Goal: Task Accomplishment & Management: Use online tool/utility

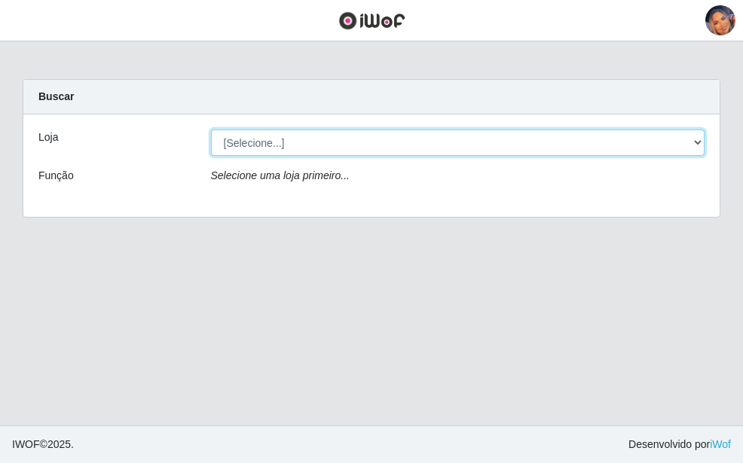
click at [338, 154] on select "[Selecione...] Supermercado Preço Bom" at bounding box center [458, 143] width 494 height 26
select select "169"
click at [211, 130] on select "[Selecione...] Supermercado Preço Bom" at bounding box center [458, 143] width 494 height 26
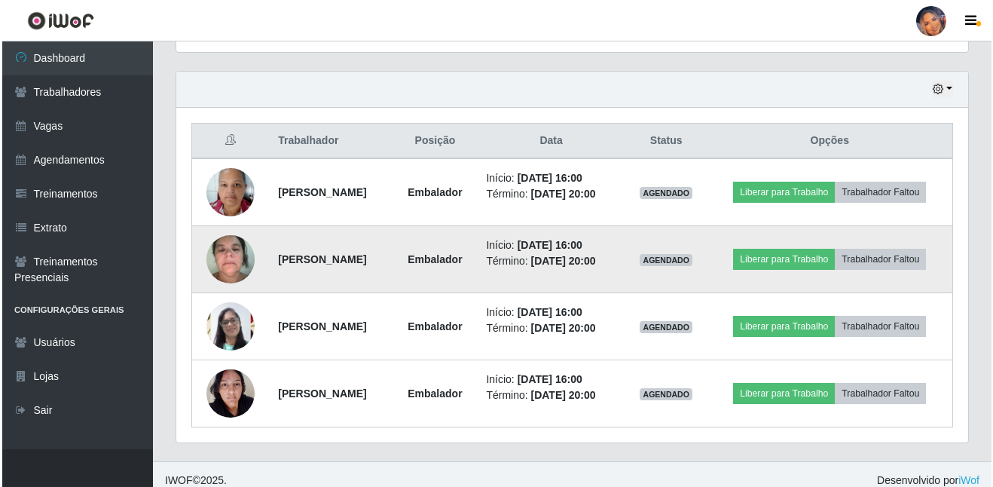
scroll to position [559, 0]
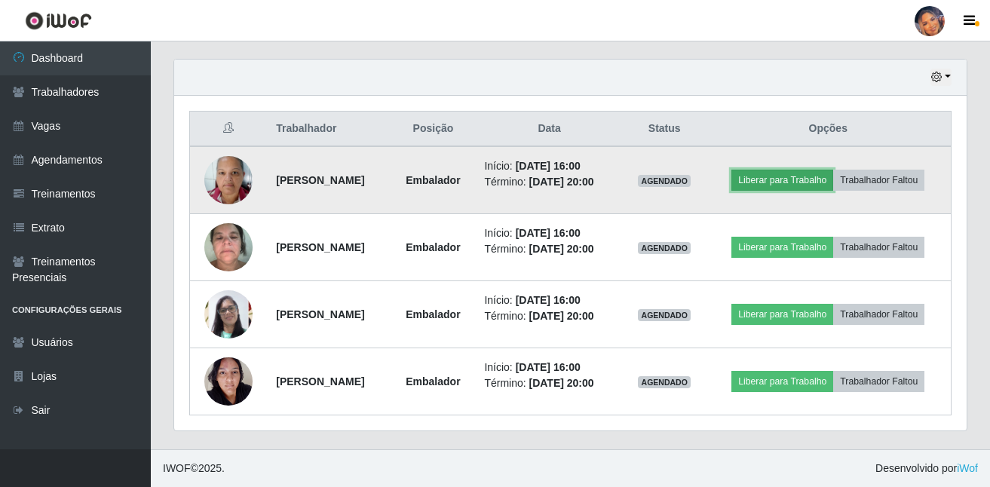
click at [742, 170] on button "Liberar para Trabalho" at bounding box center [782, 180] width 102 height 21
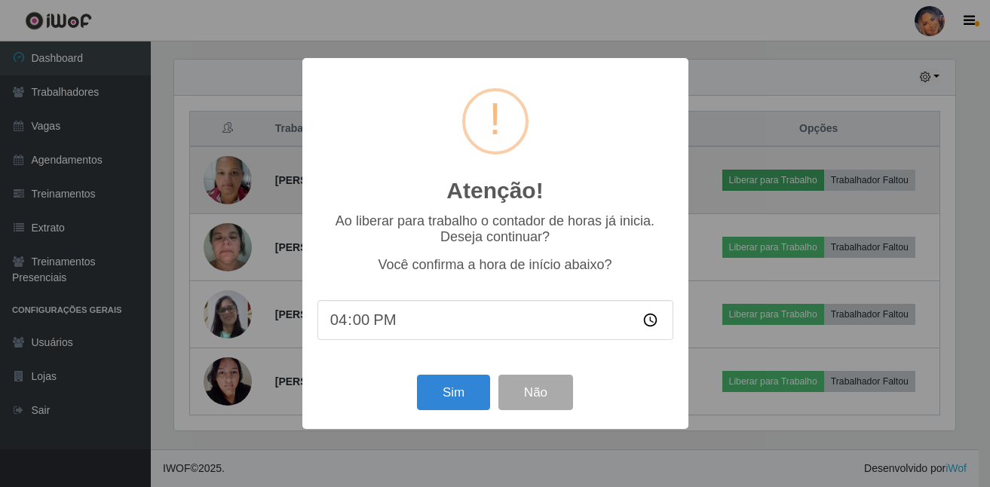
scroll to position [313, 785]
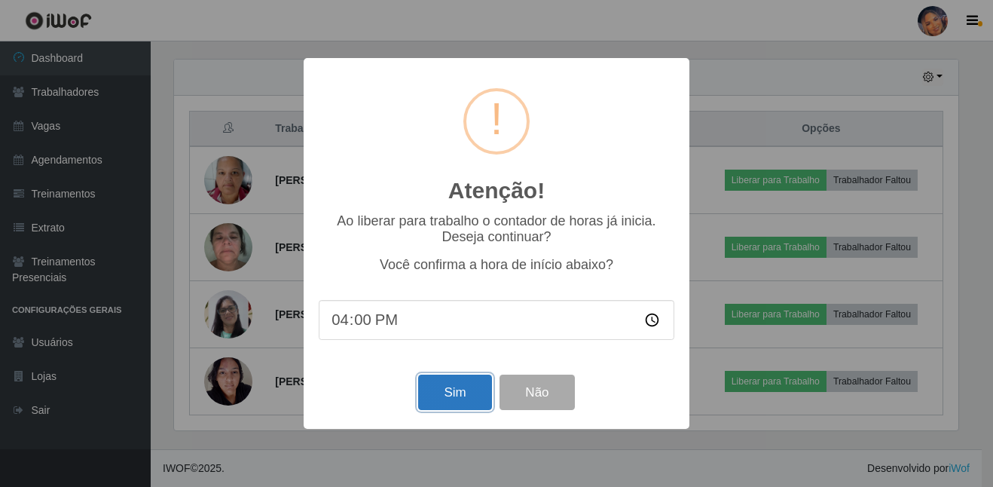
click at [460, 402] on button "Sim" at bounding box center [454, 392] width 73 height 35
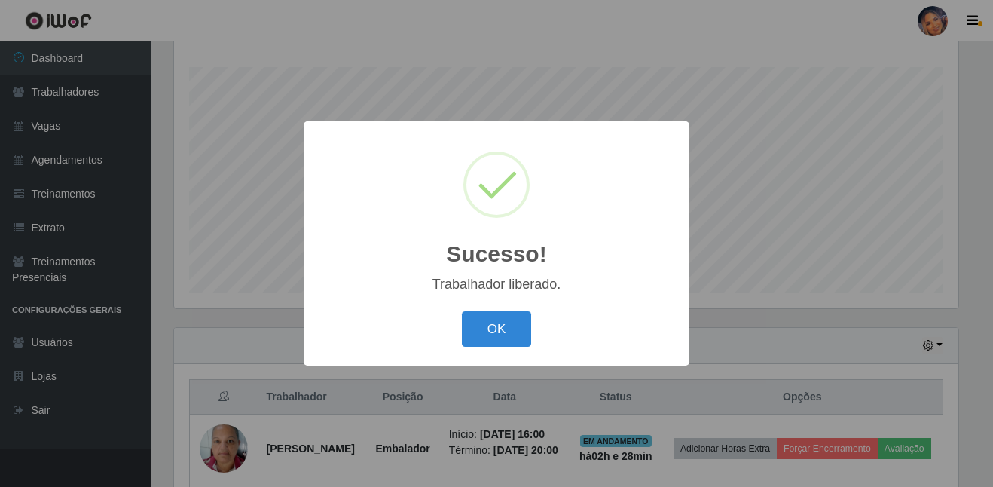
drag, startPoint x: 511, startPoint y: 335, endPoint x: 532, endPoint y: 324, distance: 23.6
click at [510, 335] on button "OK" at bounding box center [497, 328] width 70 height 35
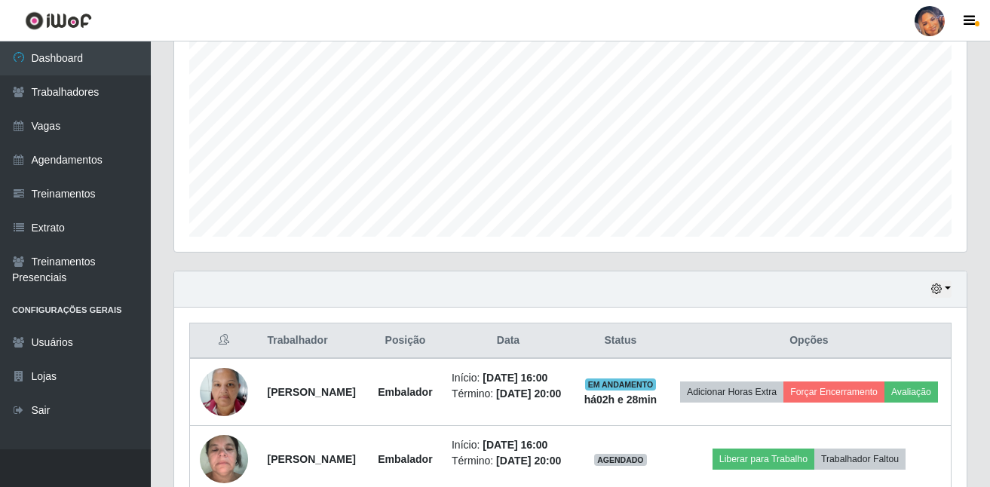
scroll to position [472, 0]
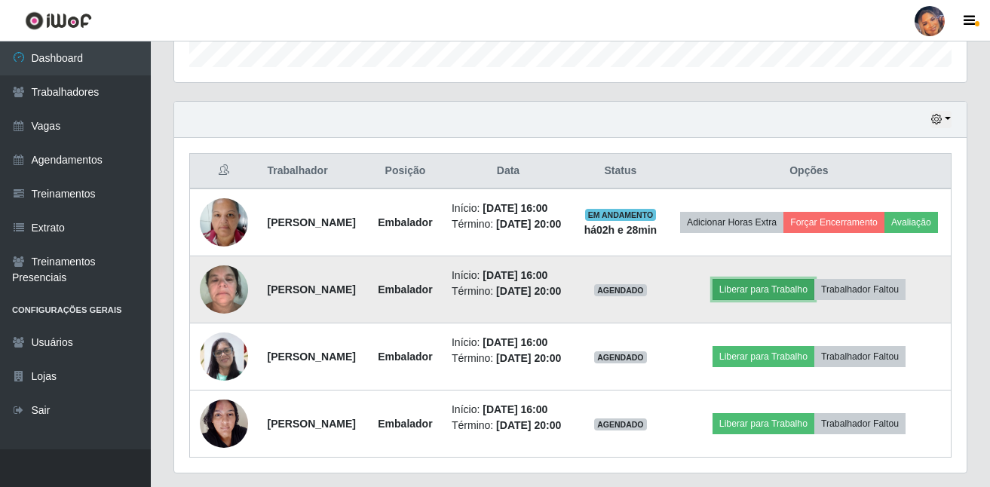
click at [742, 300] on button "Liberar para Trabalho" at bounding box center [763, 289] width 102 height 21
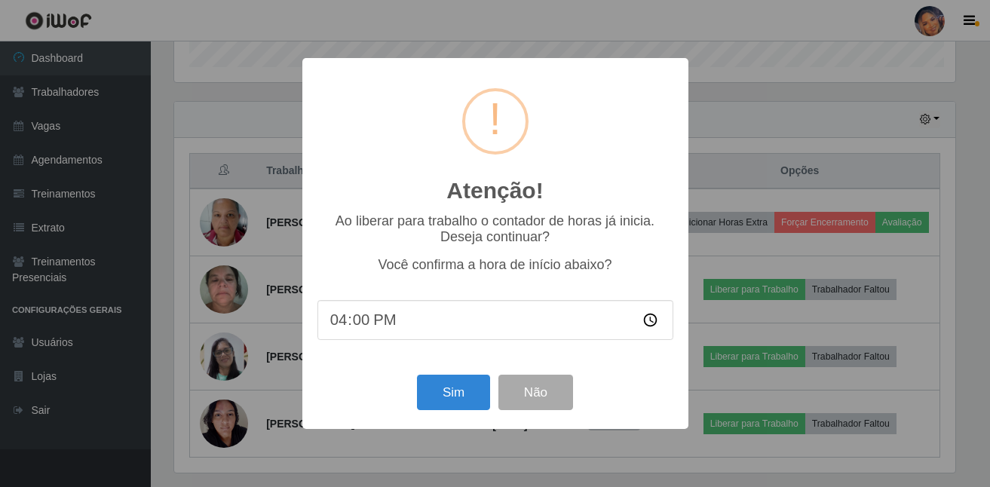
scroll to position [313, 785]
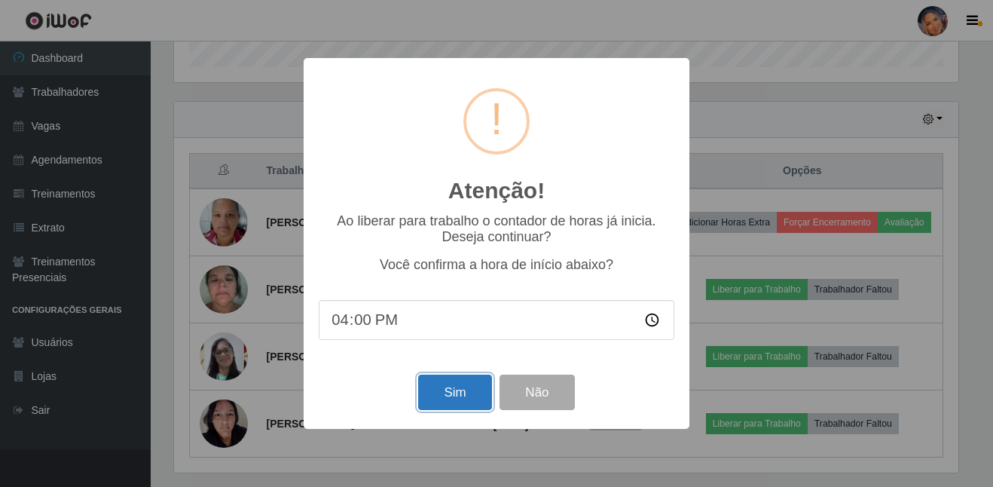
click at [430, 399] on button "Sim" at bounding box center [454, 392] width 73 height 35
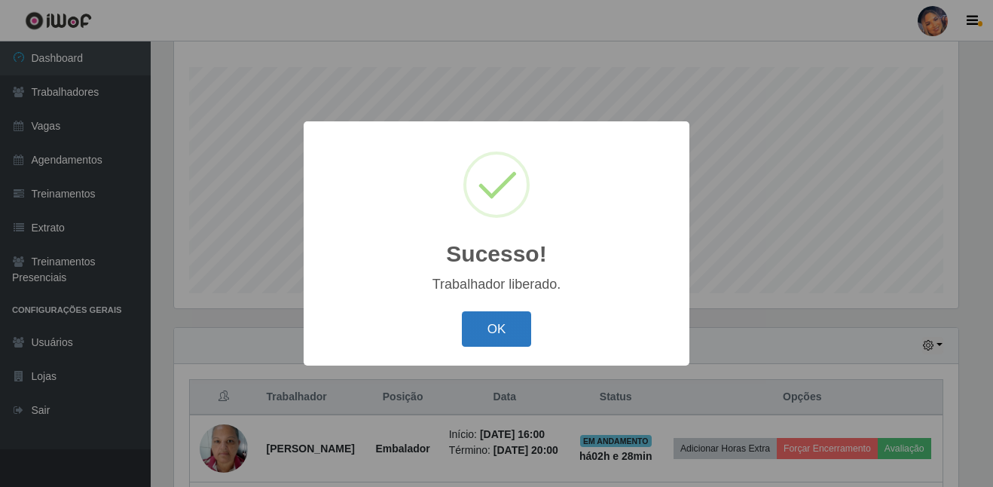
click at [499, 340] on button "OK" at bounding box center [497, 328] width 70 height 35
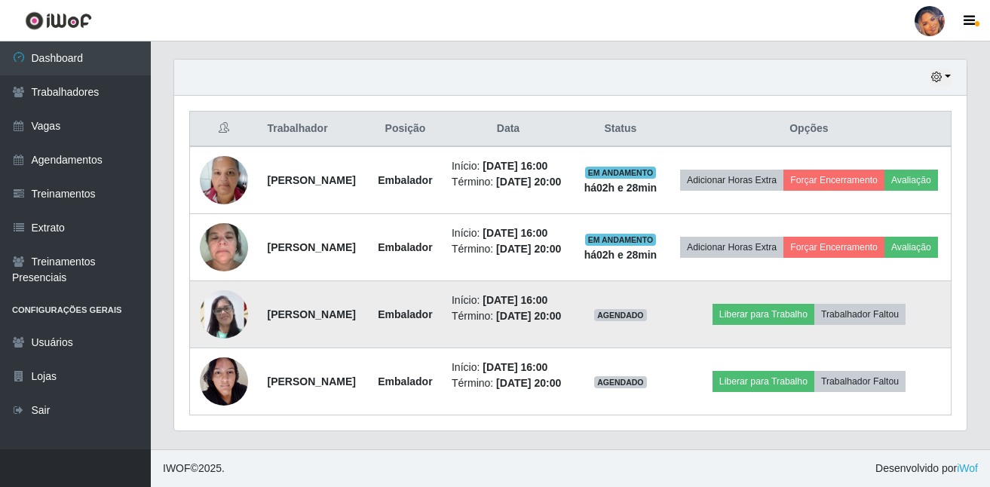
scroll to position [547, 0]
click at [742, 325] on button "Liberar para Trabalho" at bounding box center [763, 314] width 102 height 21
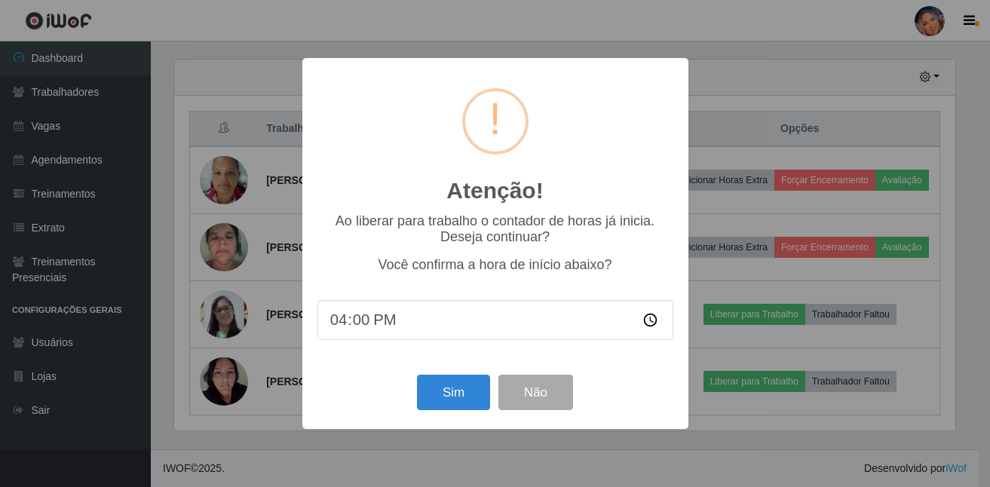
scroll to position [0, 0]
drag, startPoint x: 474, startPoint y: 405, endPoint x: 463, endPoint y: 395, distance: 15.0
click at [466, 399] on button "Sim" at bounding box center [454, 392] width 73 height 35
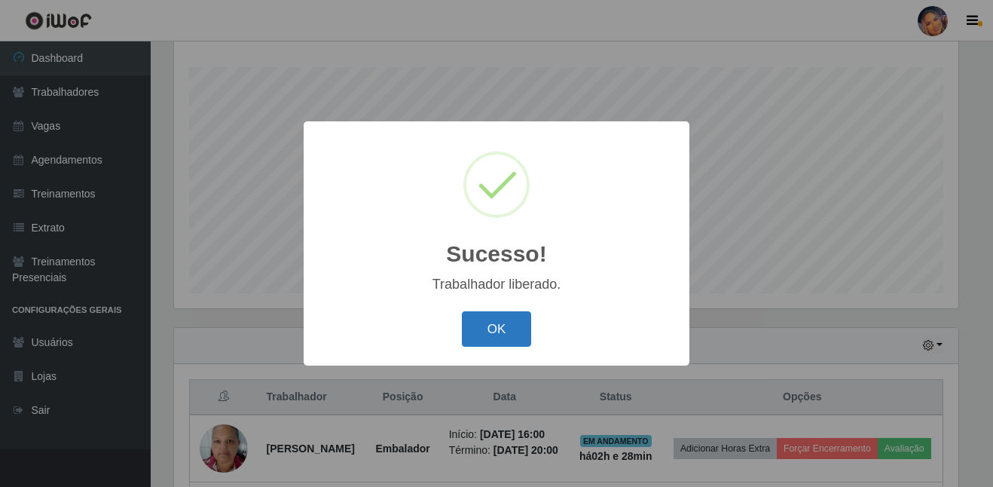
click at [500, 315] on button "OK" at bounding box center [497, 328] width 70 height 35
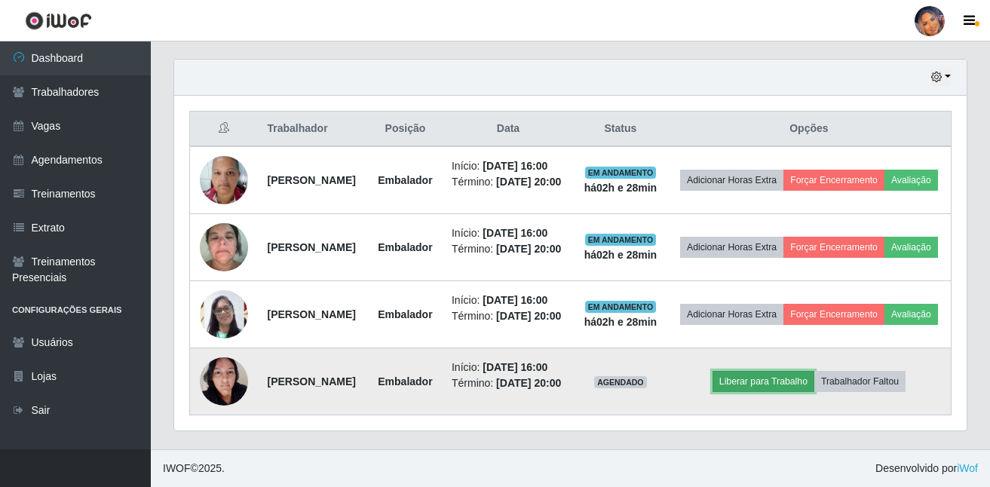
click at [742, 371] on button "Liberar para Trabalho" at bounding box center [763, 381] width 102 height 21
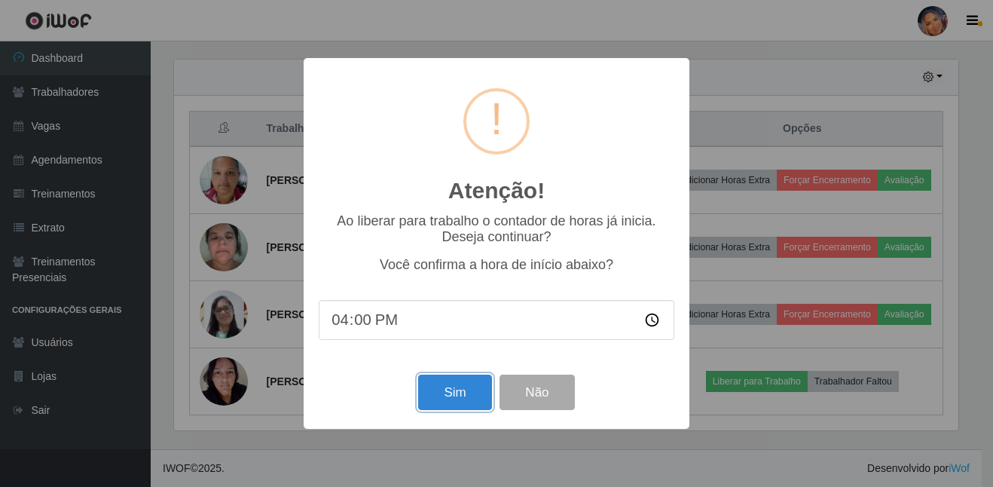
click at [439, 410] on button "Sim" at bounding box center [454, 392] width 73 height 35
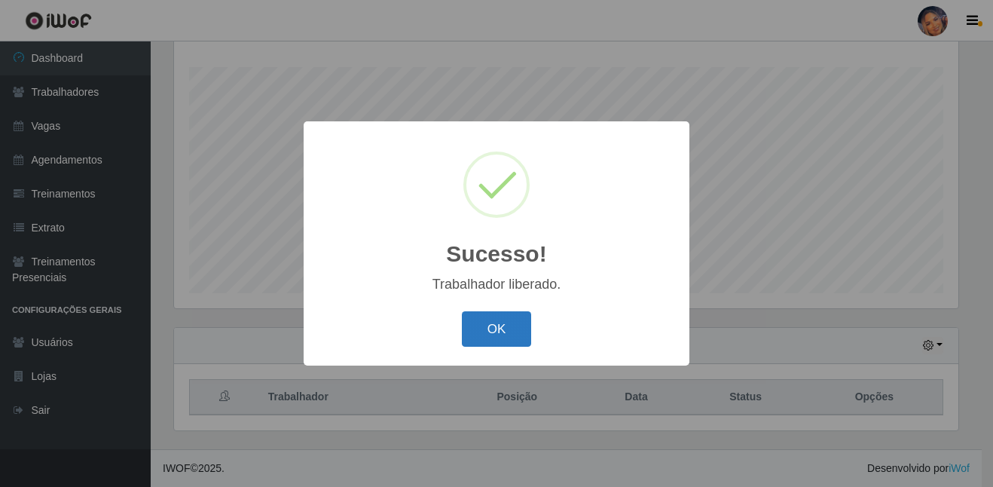
click at [522, 324] on button "OK" at bounding box center [497, 328] width 70 height 35
